Goal: Task Accomplishment & Management: Complete application form

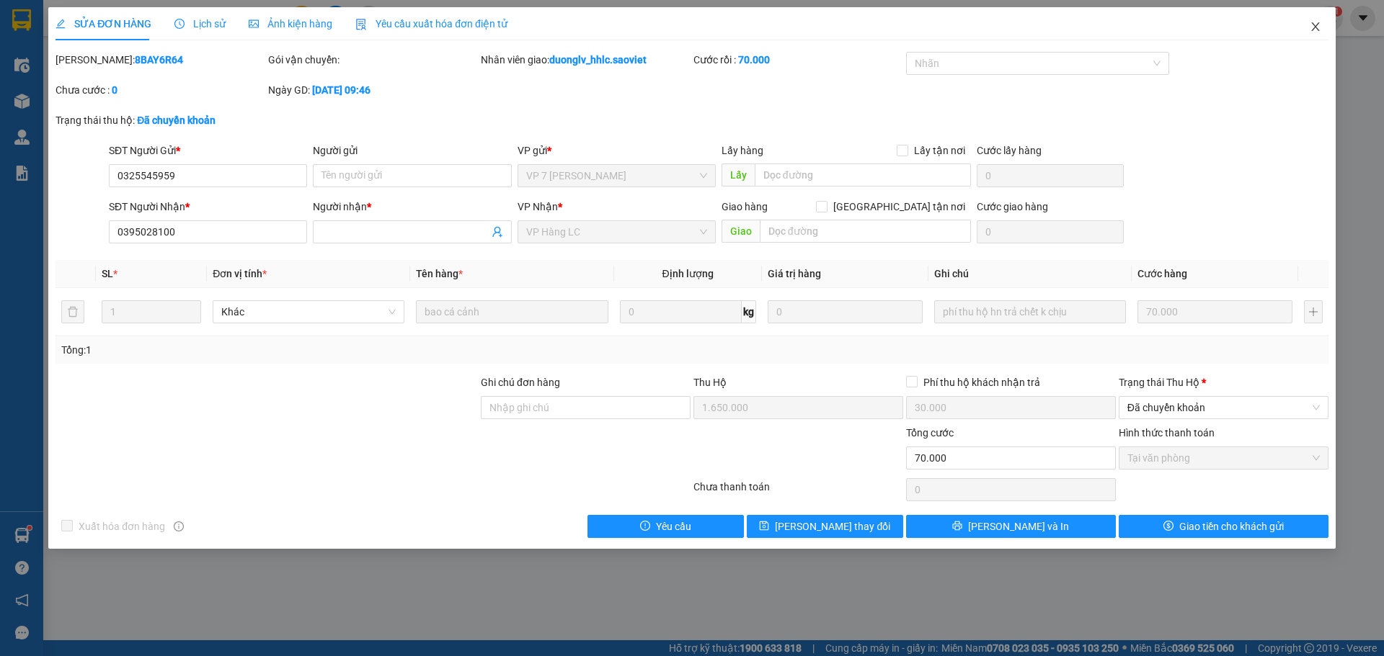
click at [1308, 29] on span "Close" at bounding box center [1315, 27] width 40 height 40
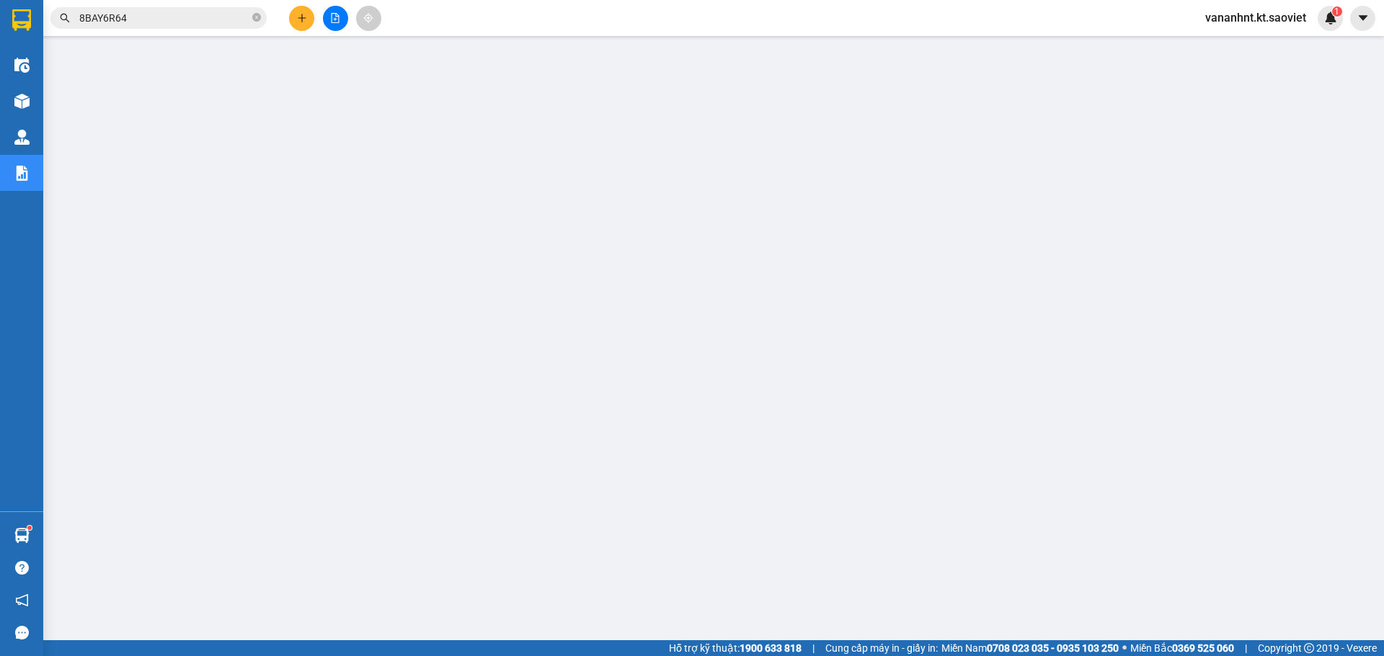
click at [104, 20] on input "8BAY6R64" at bounding box center [164, 18] width 170 height 16
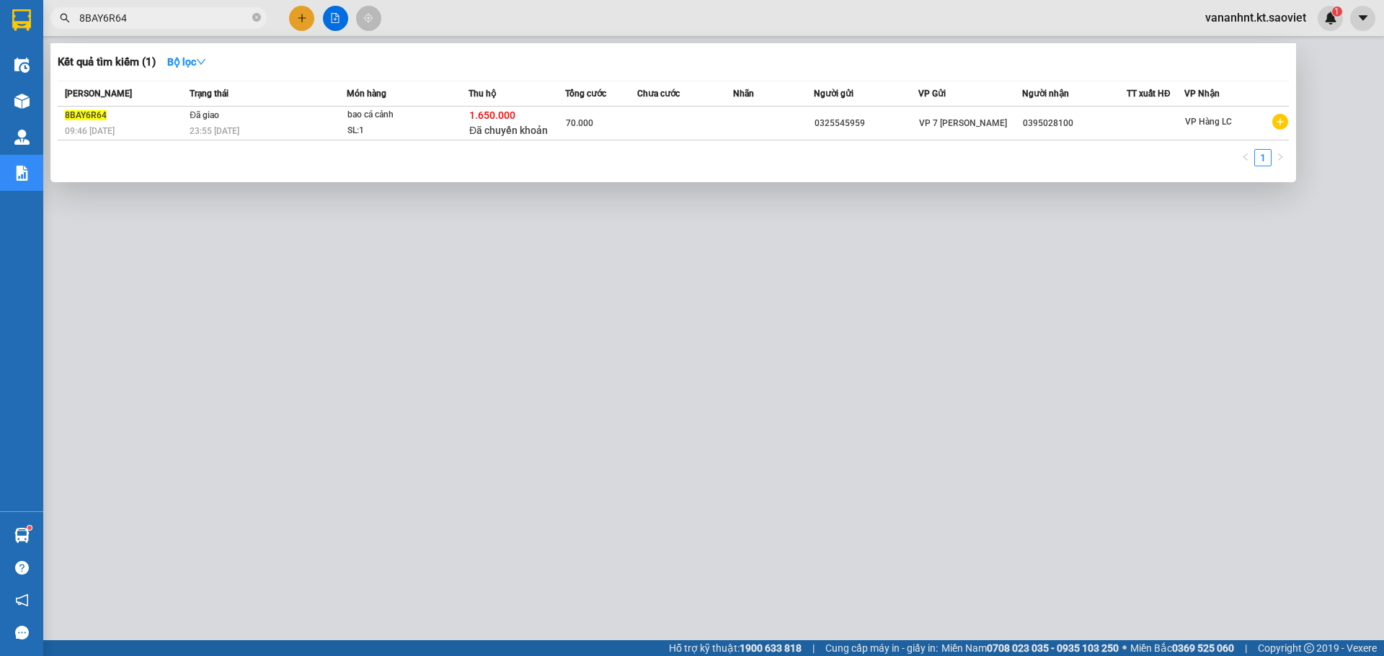
click at [104, 20] on input "8BAY6R64" at bounding box center [164, 18] width 170 height 16
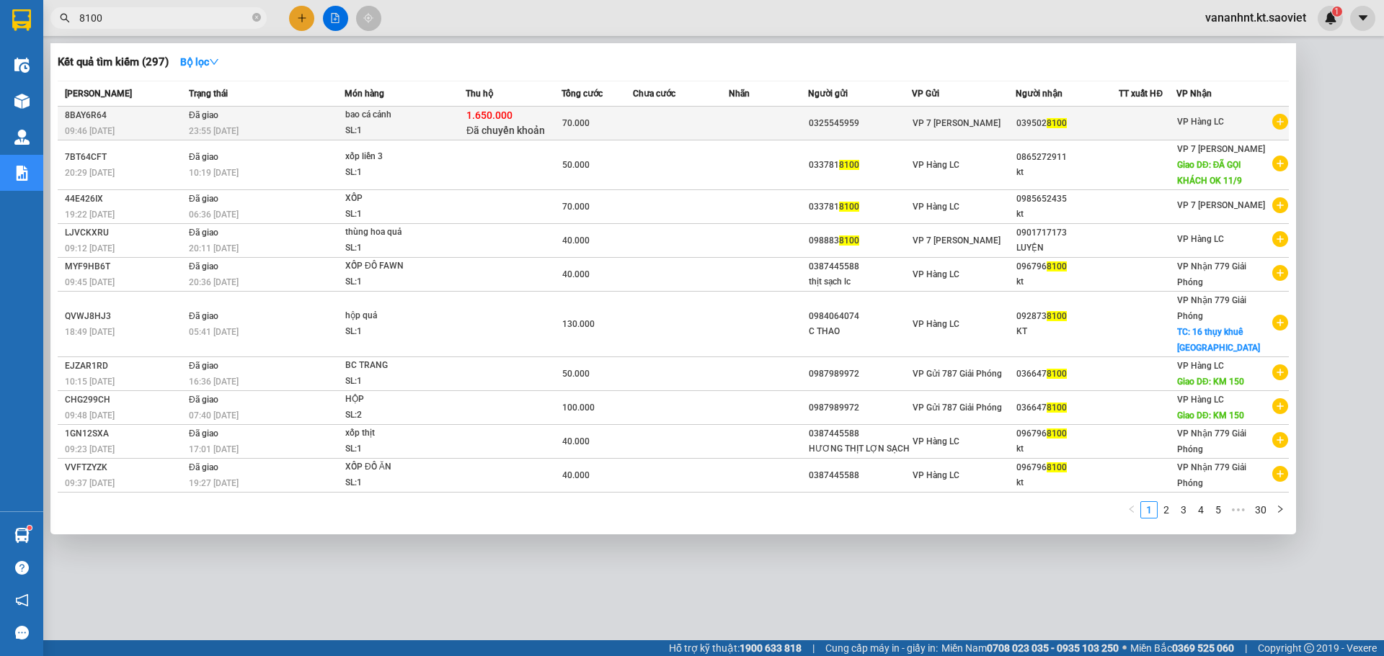
type input "8100"
click at [505, 125] on span "Đã chuyển khoản" at bounding box center [505, 131] width 79 height 12
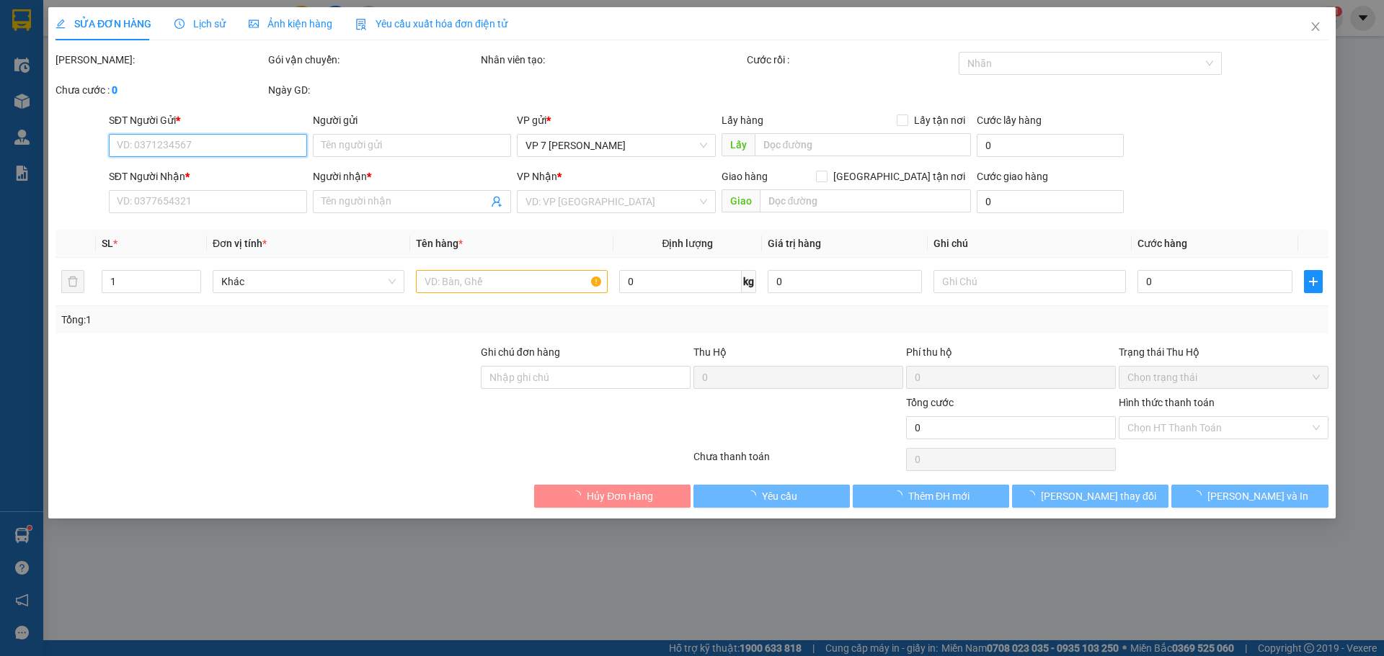
type input "0325545959"
type input "0395028100"
type input "1.650.000"
type input "30.000"
type input "70.000"
